Goal: Find specific page/section: Find specific page/section

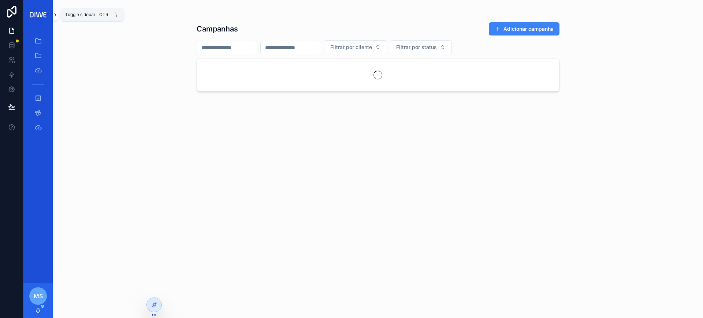
click at [56, 13] on icon "scrollable content" at bounding box center [55, 14] width 5 height 5
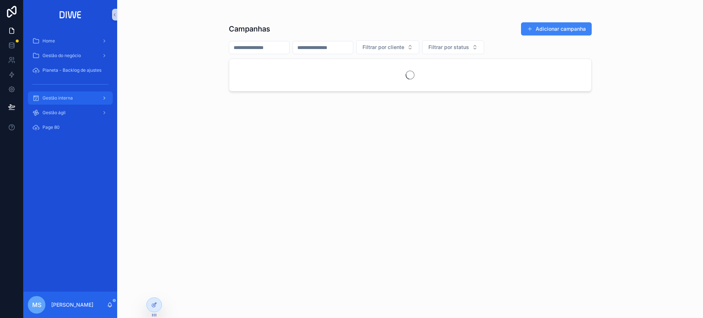
click at [73, 93] on div "Gestão interna" at bounding box center [70, 98] width 76 height 12
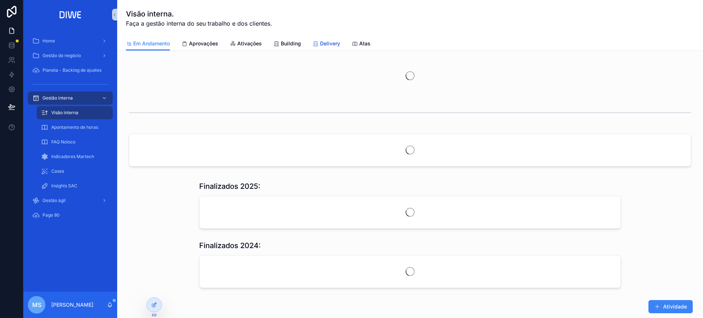
click at [326, 42] on span "Delivery" at bounding box center [330, 43] width 20 height 7
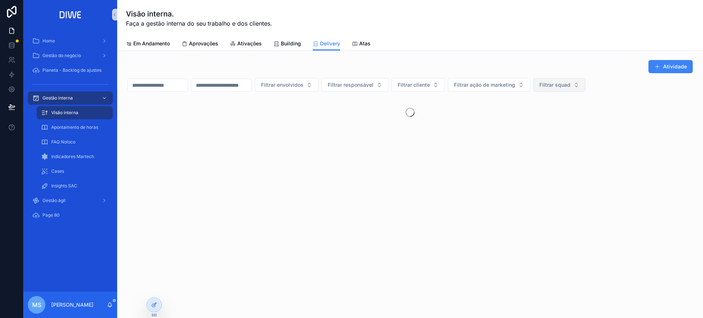
click at [571, 84] on span "Filtrar squad" at bounding box center [555, 84] width 31 height 7
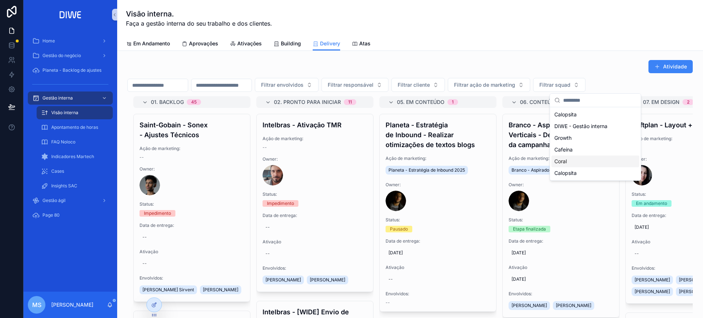
click at [580, 164] on div "Coral" at bounding box center [596, 162] width 88 height 12
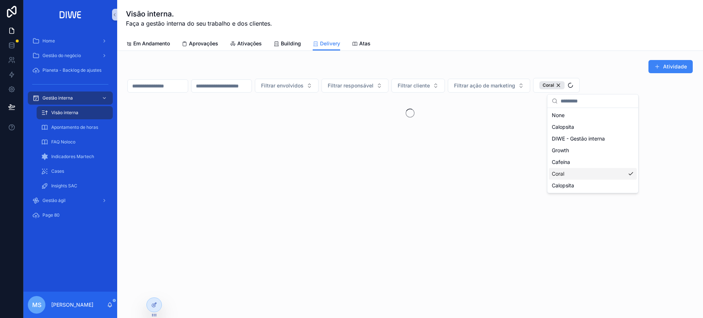
click at [622, 54] on div "Atividade Filtrar envolvidos Filtrar responsável Filtrar cliente Filtrar ação d…" at bounding box center [410, 115] width 586 height 128
click at [430, 87] on span "Filtrar cliente" at bounding box center [414, 85] width 32 height 7
type input "***"
click at [441, 121] on div "ASP" at bounding box center [455, 116] width 88 height 12
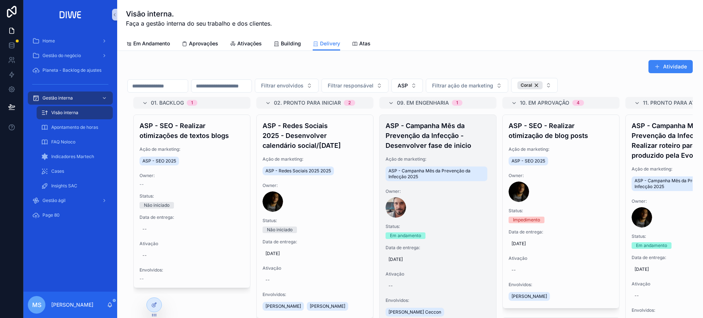
click at [433, 153] on div "ASP - Campanha Mês da Prevenção da Infecção - Desenvolver fase de inicio Ação d…" at bounding box center [438, 231] width 116 height 233
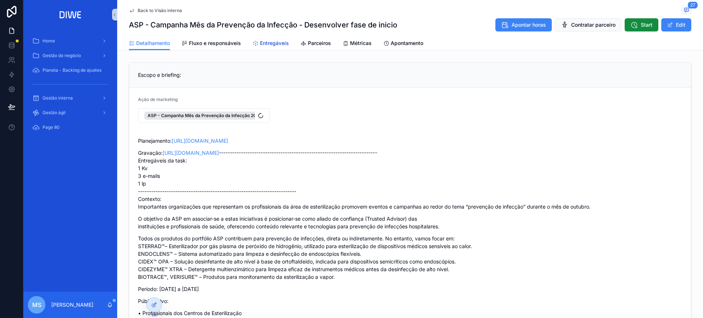
click at [266, 44] on span "Entregáveis" at bounding box center [274, 43] width 29 height 7
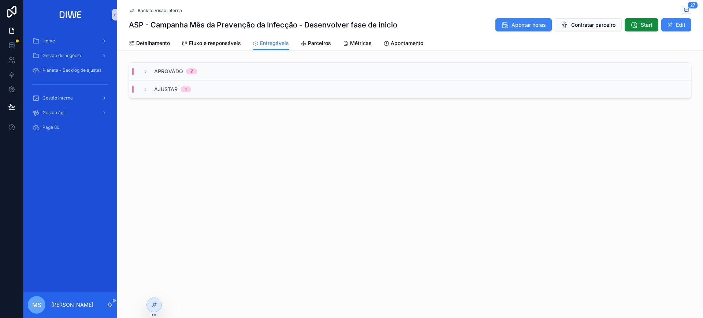
click at [237, 69] on div "Aprovado 7" at bounding box center [410, 72] width 562 height 18
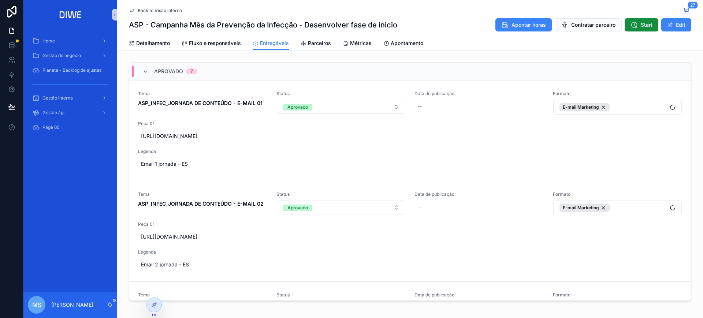
click at [237, 69] on div "Aprovado 7" at bounding box center [410, 72] width 562 height 18
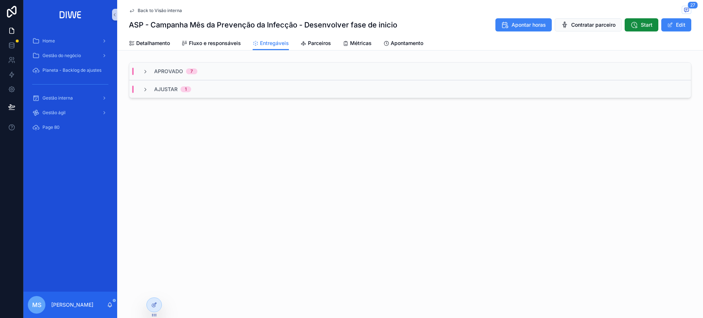
click at [216, 94] on div "Ajustar 1" at bounding box center [410, 89] width 562 height 18
click at [249, 70] on div "Aprovado 7" at bounding box center [410, 72] width 562 height 18
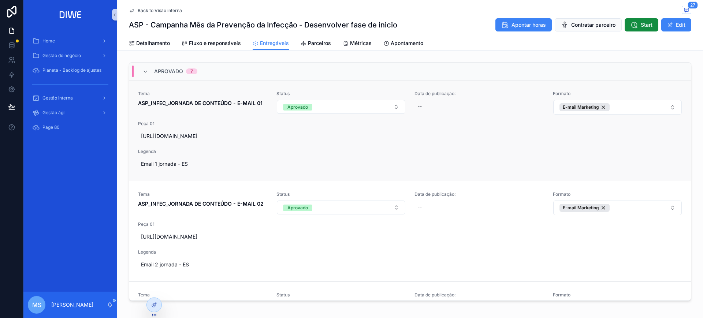
click at [189, 97] on div "Tema ASP_INFEC_JORNADA DE CONTEÚDO - E-MAIL 01" at bounding box center [203, 99] width 130 height 16
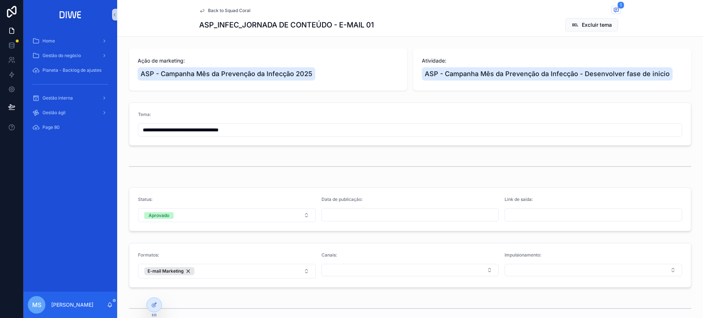
click at [231, 7] on div "Back to Squad Coral 1" at bounding box center [410, 10] width 422 height 9
click at [234, 10] on span "Back to Squad Coral" at bounding box center [229, 11] width 42 height 6
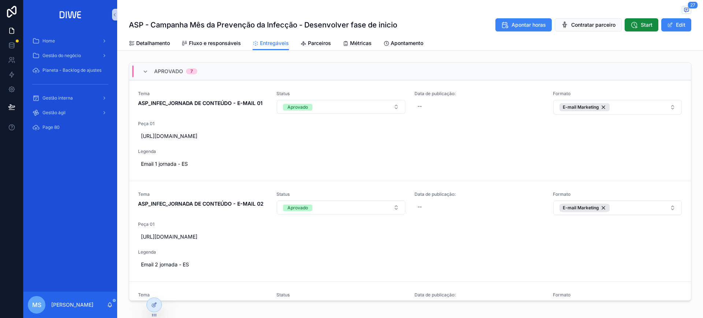
click at [238, 193] on span "Tema" at bounding box center [203, 195] width 130 height 6
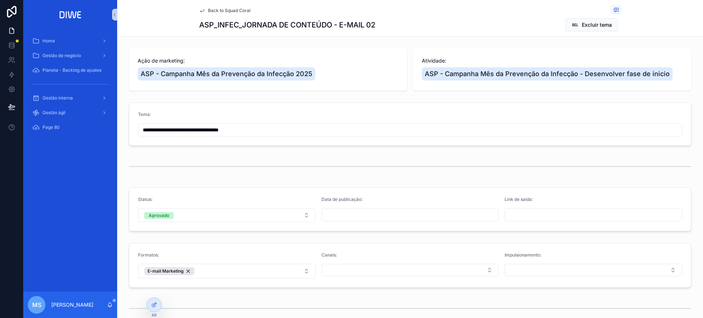
click at [244, 10] on span "Back to Squad Coral" at bounding box center [229, 11] width 42 height 6
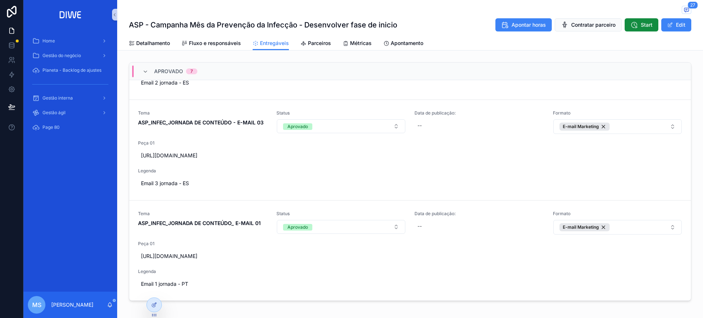
scroll to position [202, 0]
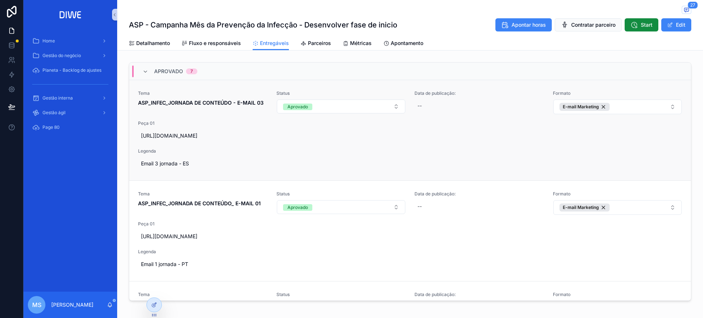
click at [215, 93] on span "Tema" at bounding box center [203, 93] width 130 height 6
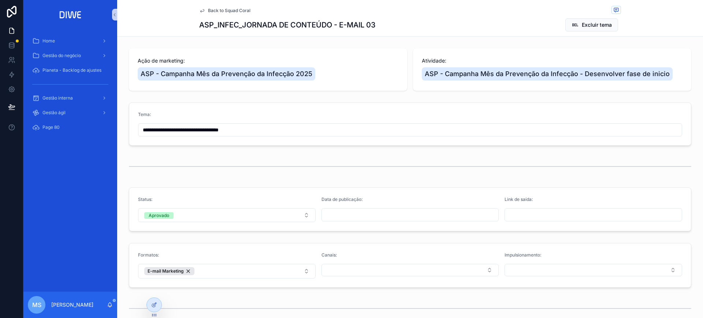
click at [236, 12] on span "Back to Squad Coral" at bounding box center [229, 11] width 42 height 6
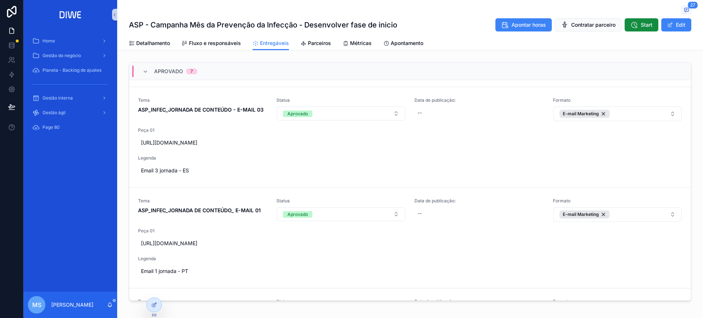
scroll to position [196, 0]
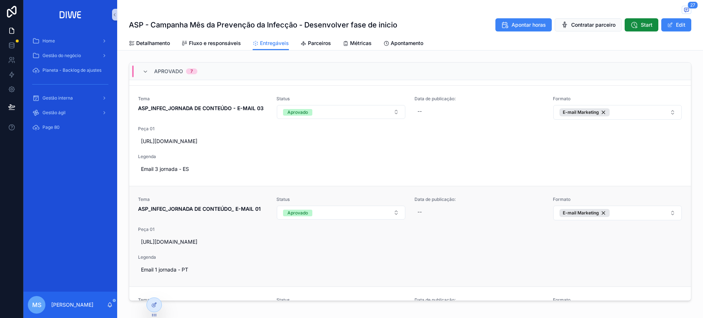
click at [225, 198] on span "Tema" at bounding box center [203, 200] width 130 height 6
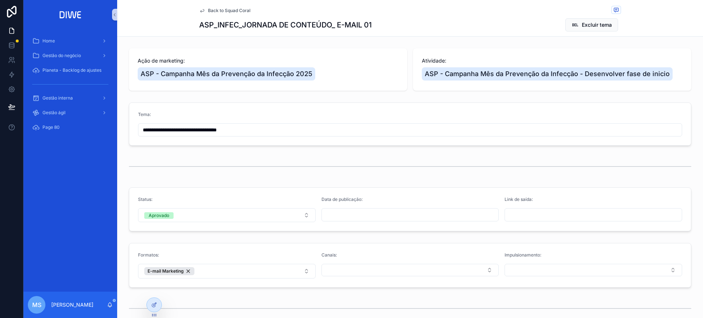
click at [230, 10] on span "Back to Squad Coral" at bounding box center [229, 11] width 42 height 6
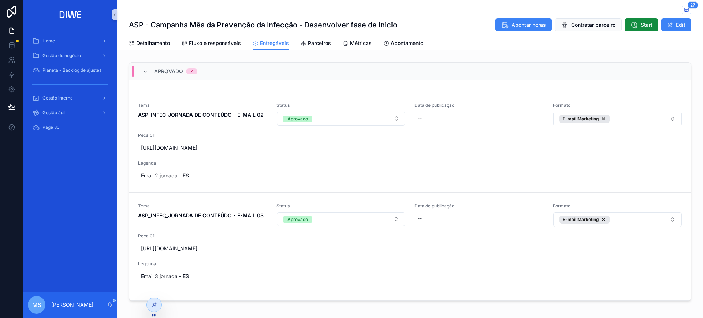
scroll to position [162, 0]
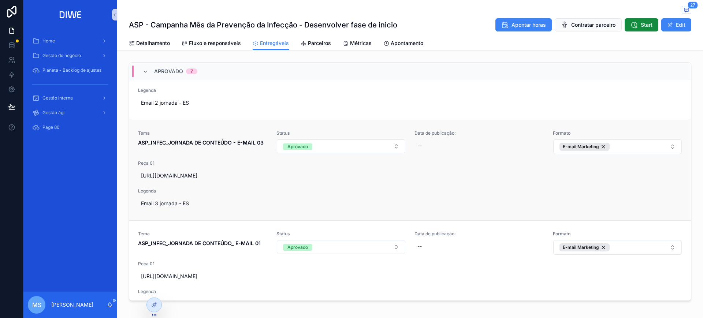
click at [227, 138] on div "Tema ASP_INFEC_JORNADA DE CONTEÚDO - E-MAIL 03" at bounding box center [203, 138] width 130 height 16
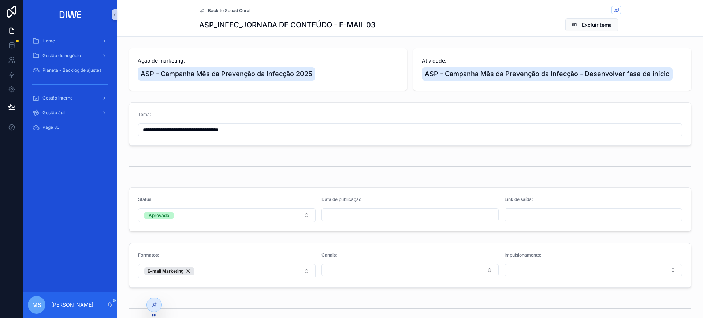
click at [215, 9] on span "Back to Squad Coral" at bounding box center [229, 11] width 42 height 6
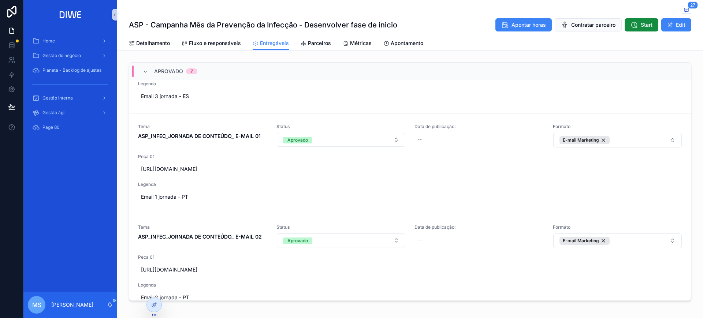
scroll to position [274, 0]
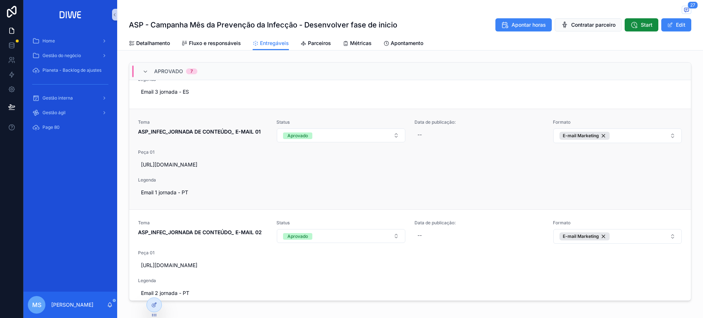
click at [229, 123] on span "Tema" at bounding box center [203, 122] width 130 height 6
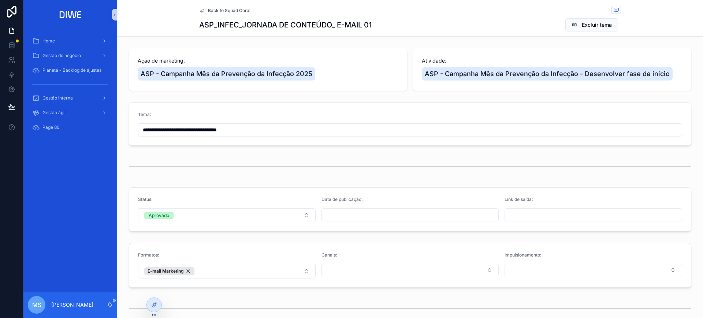
click at [237, 9] on span "Back to Squad Coral" at bounding box center [229, 11] width 42 height 6
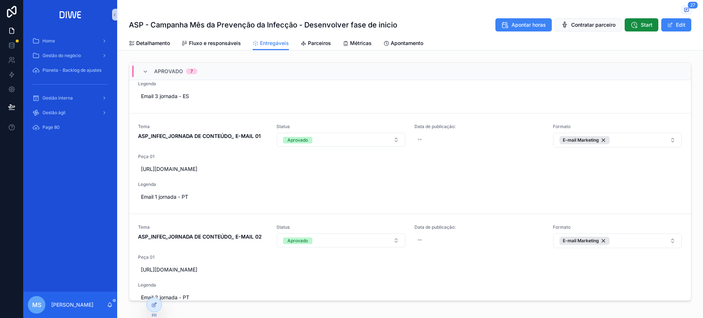
scroll to position [272, 0]
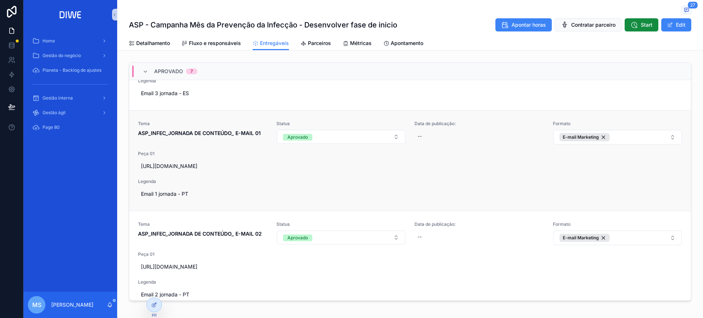
click at [234, 125] on span "Tema" at bounding box center [203, 124] width 130 height 6
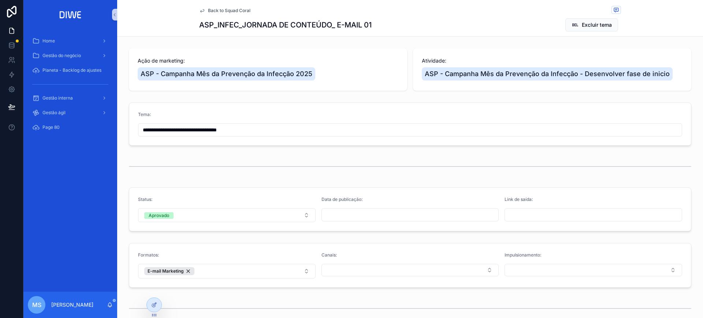
click at [237, 10] on span "Back to Squad Coral" at bounding box center [229, 11] width 42 height 6
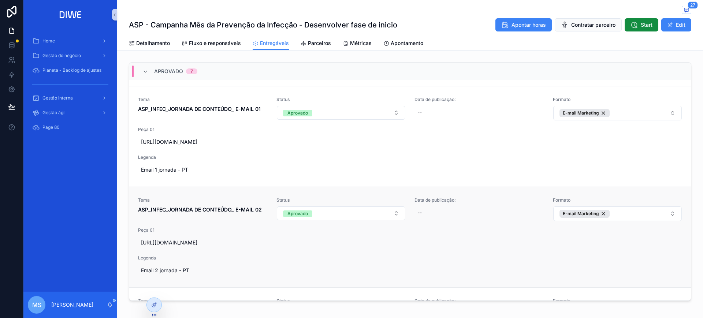
scroll to position [299, 0]
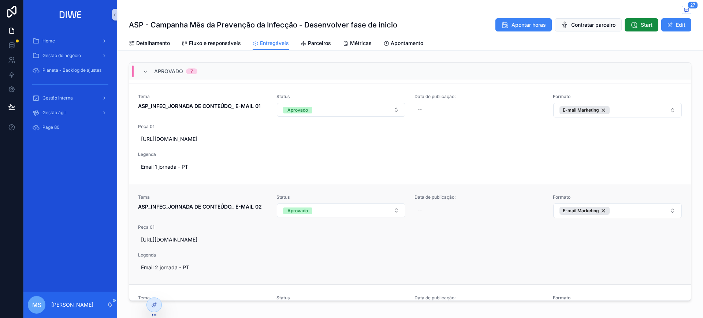
click at [184, 193] on link "Tema ASP_INFEC_JORNADA DE CONTEÚDO_ E-MAIL 02 Status Aprovado Data de publicaçã…" at bounding box center [410, 234] width 562 height 101
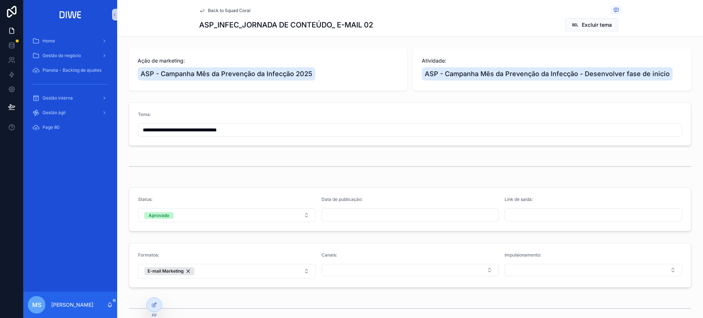
click at [233, 12] on span "Back to Squad Coral" at bounding box center [229, 11] width 42 height 6
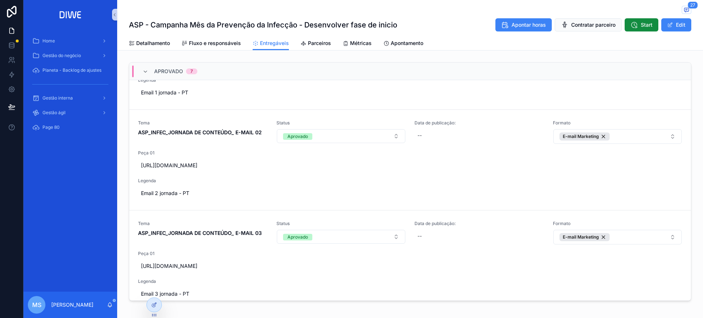
scroll to position [388, 0]
